Goal: Task Accomplishment & Management: Manage account settings

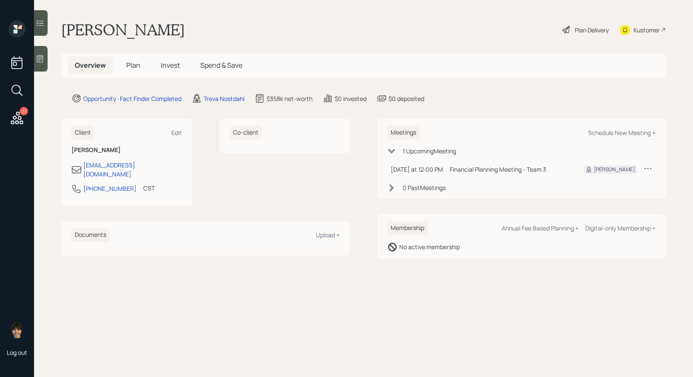
click at [43, 61] on icon at bounding box center [40, 58] width 9 height 9
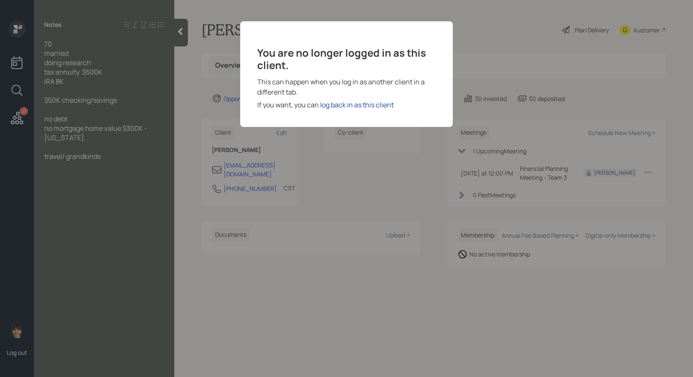
click at [355, 106] on div "log back in as this client" at bounding box center [357, 105] width 74 height 10
